Goal: Information Seeking & Learning: Learn about a topic

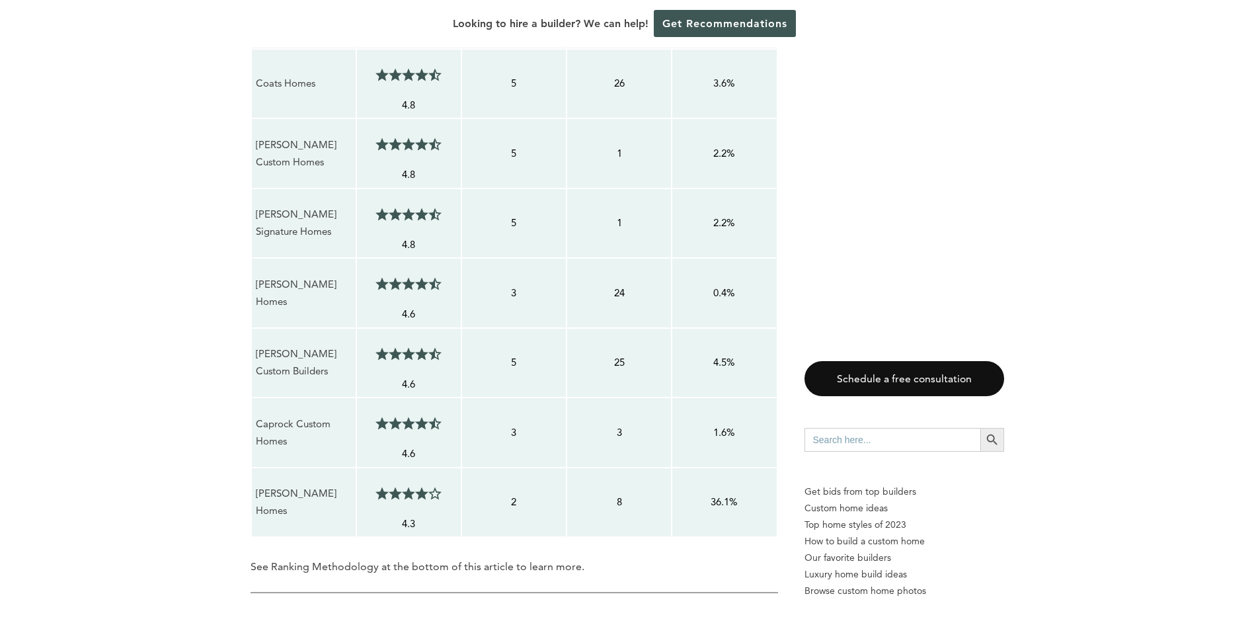
scroll to position [1587, 0]
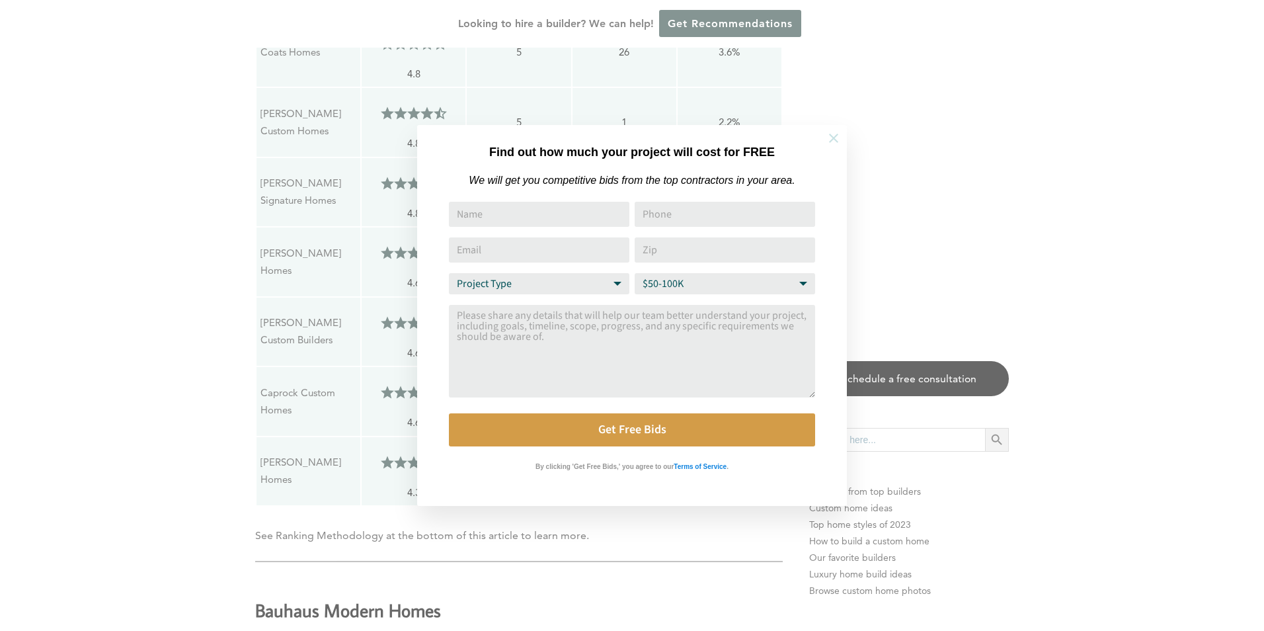
click at [828, 135] on icon at bounding box center [833, 138] width 15 height 15
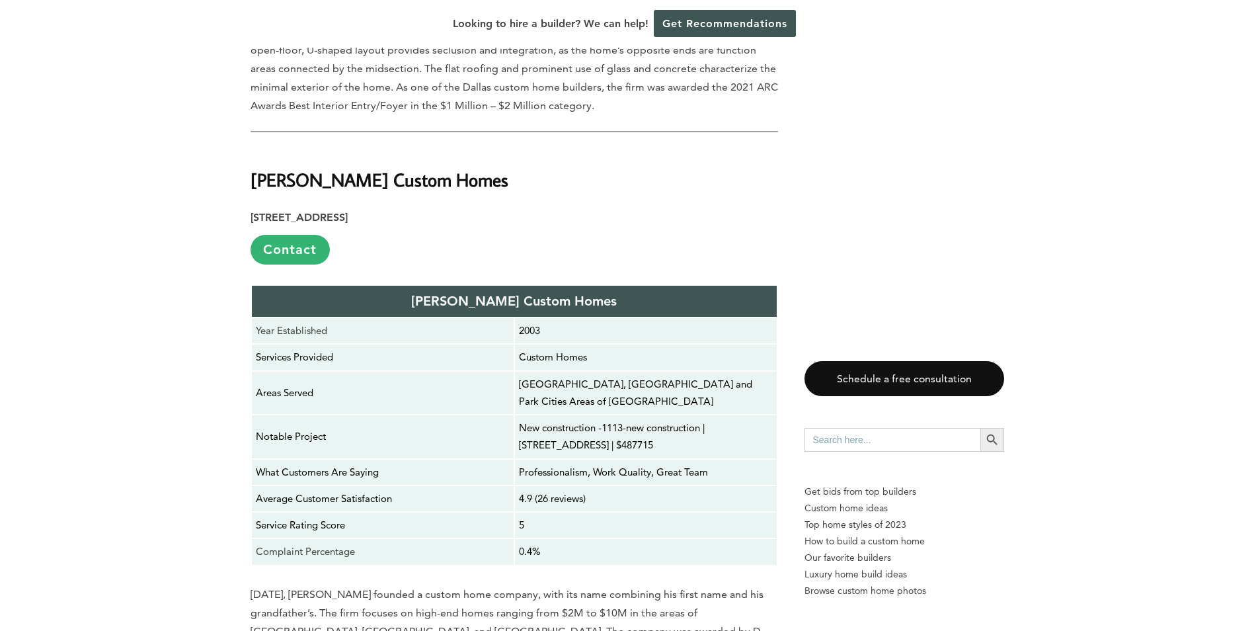
scroll to position [3174, 0]
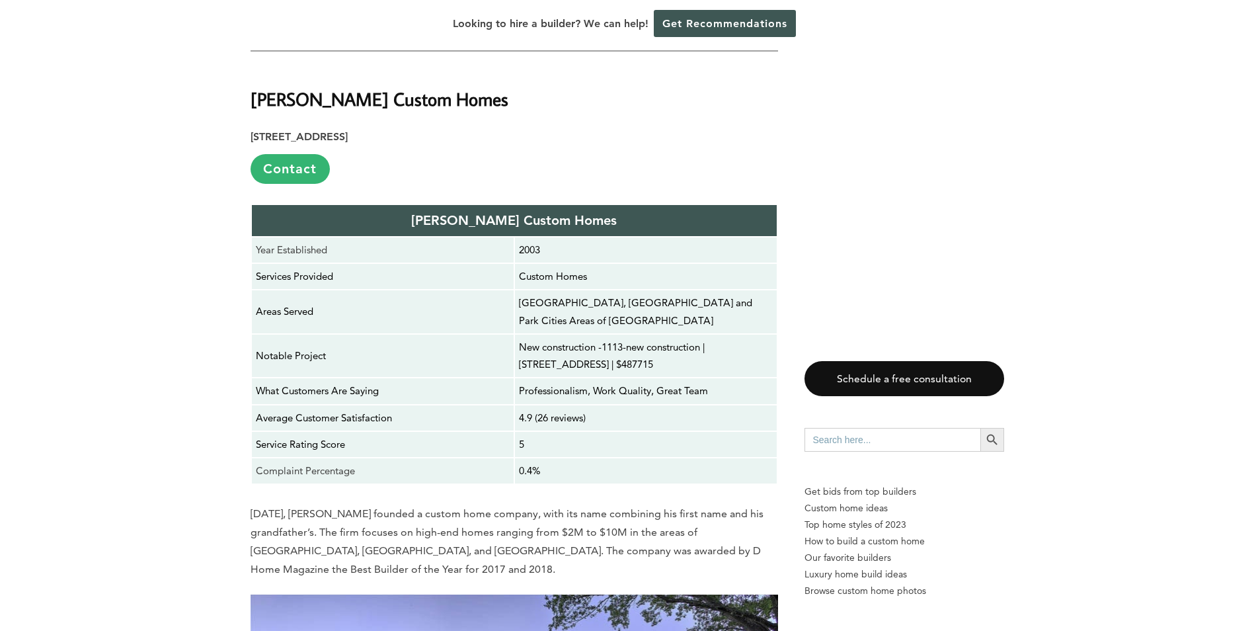
click at [396, 103] on strong "[PERSON_NAME] Custom Homes" at bounding box center [380, 98] width 258 height 23
click at [395, 102] on strong "[PERSON_NAME] Custom Homes" at bounding box center [380, 98] width 258 height 23
click at [394, 101] on strong "[PERSON_NAME] Custom Homes" at bounding box center [380, 98] width 258 height 23
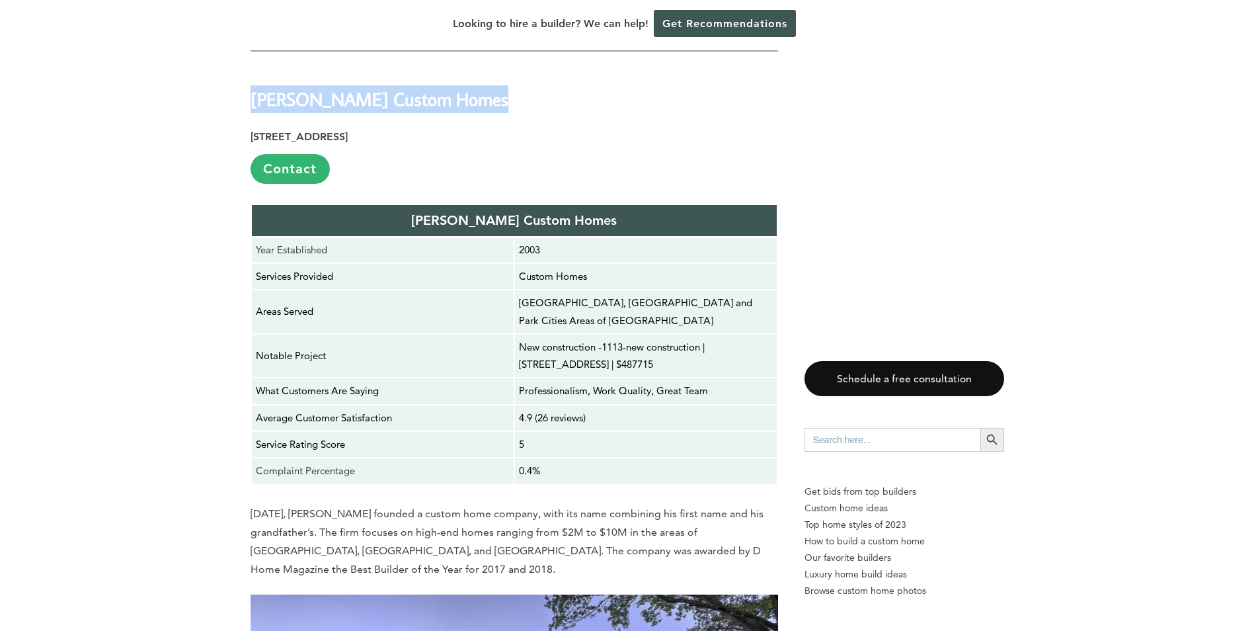
click at [394, 101] on strong "[PERSON_NAME] Custom Homes" at bounding box center [380, 98] width 258 height 23
copy div "[PERSON_NAME] Custom Homes"
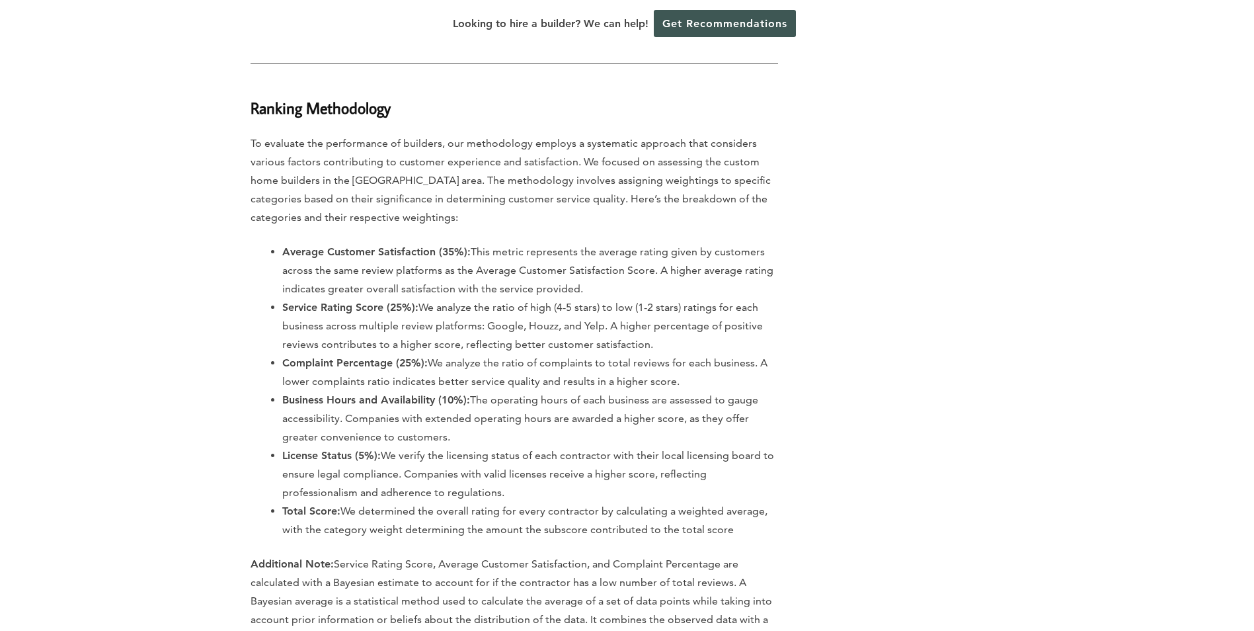
scroll to position [16309, 0]
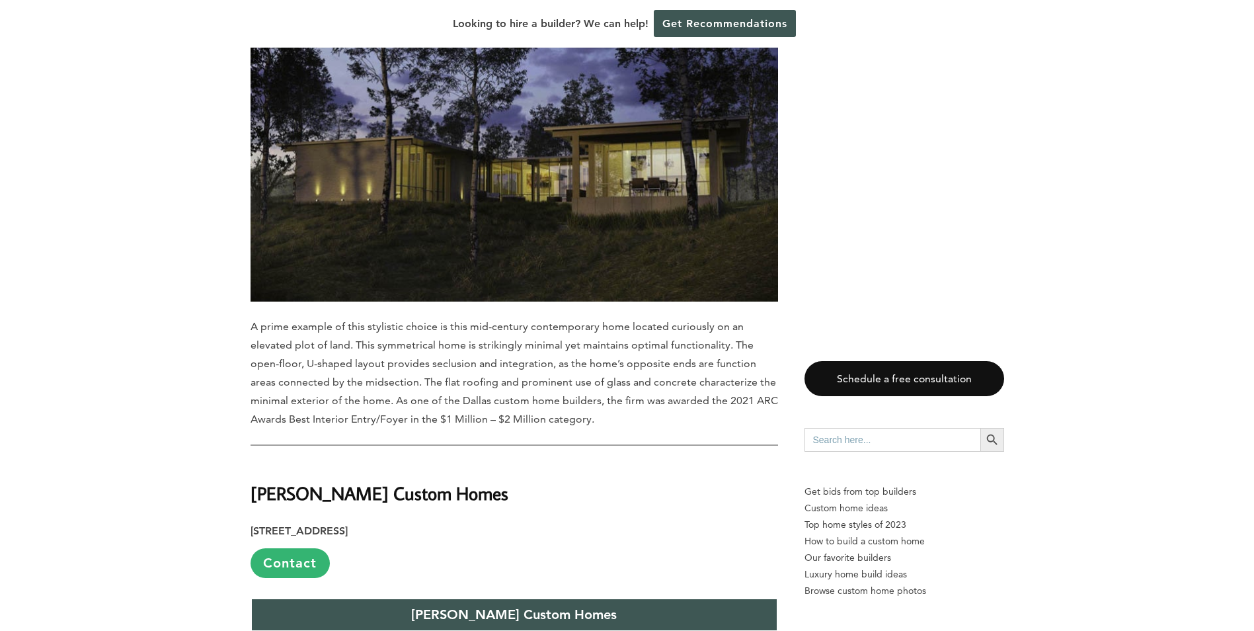
scroll to position [2975, 0]
